Goal: Task Accomplishment & Management: Manage account settings

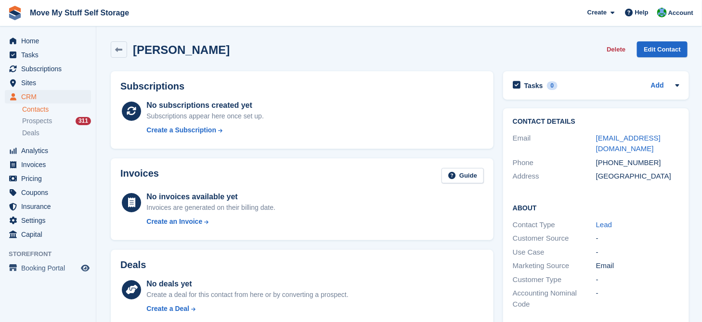
click at [40, 110] on link "Contacts" at bounding box center [56, 109] width 69 height 9
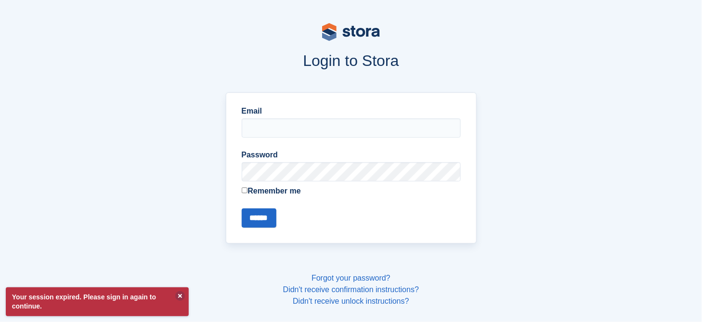
type input "**********"
click at [267, 216] on input "******" at bounding box center [259, 218] width 35 height 19
